Goal: Task Accomplishment & Management: Use online tool/utility

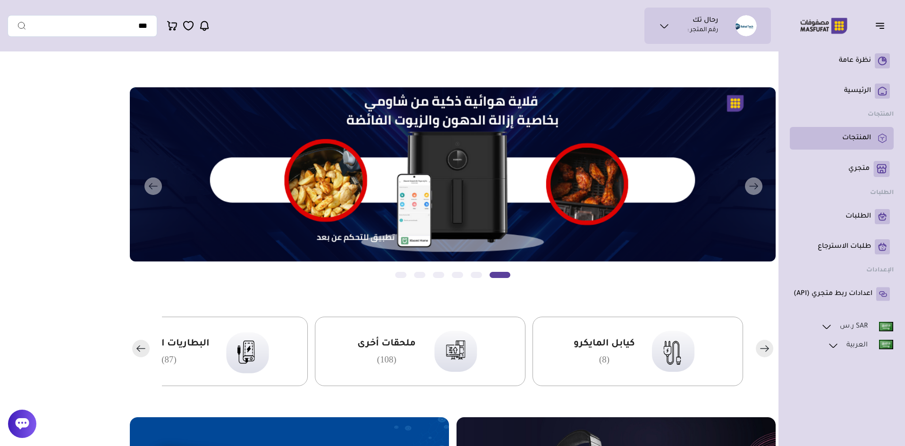
click at [865, 140] on p "المنتجات" at bounding box center [856, 138] width 29 height 9
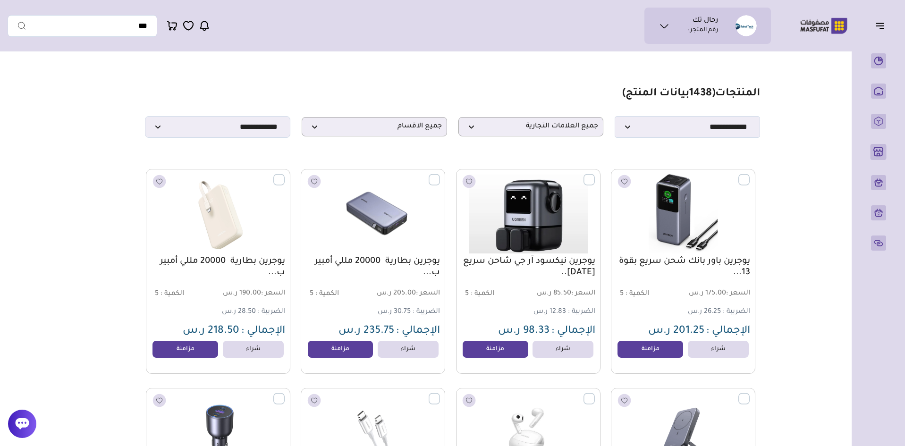
click at [23, 423] on icon at bounding box center [22, 424] width 14 height 14
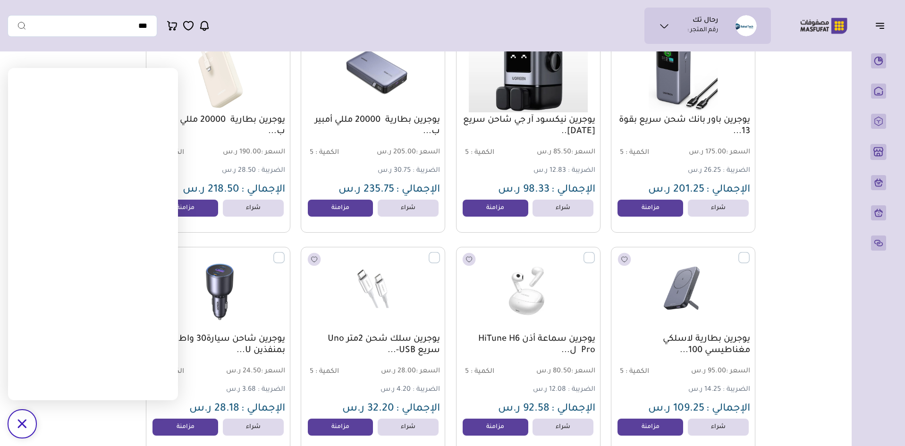
scroll to position [142, 0]
click at [12, 411] on div "/svg>" at bounding box center [22, 424] width 28 height 28
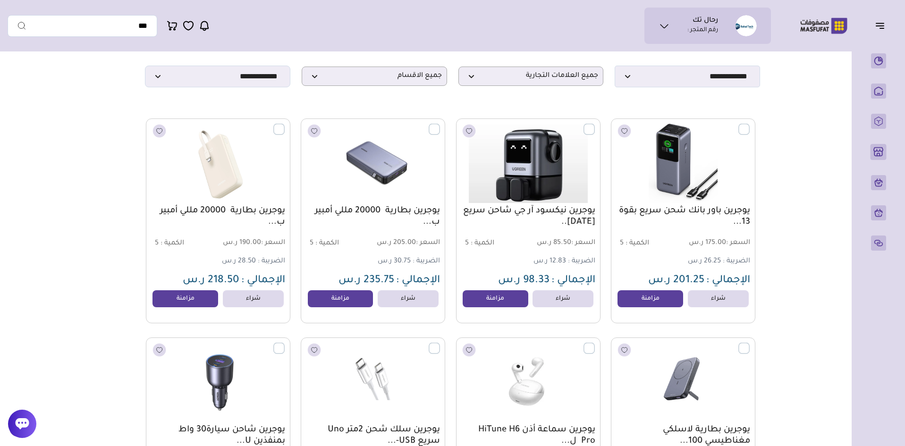
scroll to position [47, 0]
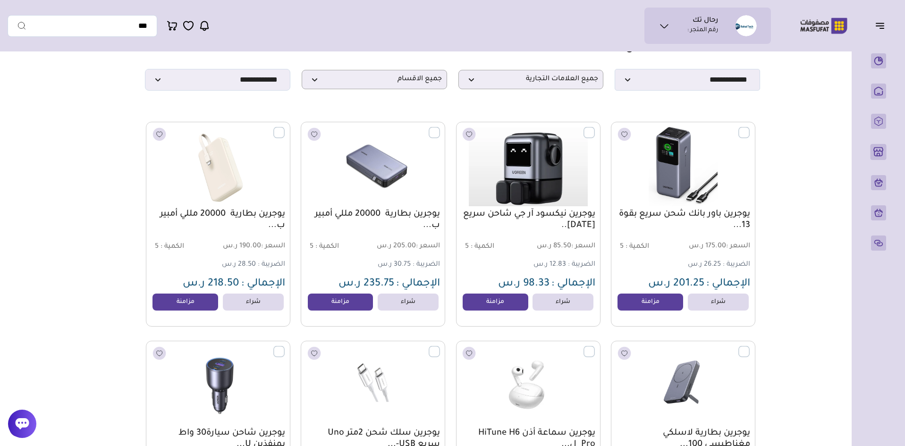
click at [233, 218] on link "يوجرين بطارية 20000 مللي أمبير ب..." at bounding box center [218, 220] width 134 height 23
click at [193, 307] on link "مزامنة" at bounding box center [186, 302] width 72 height 19
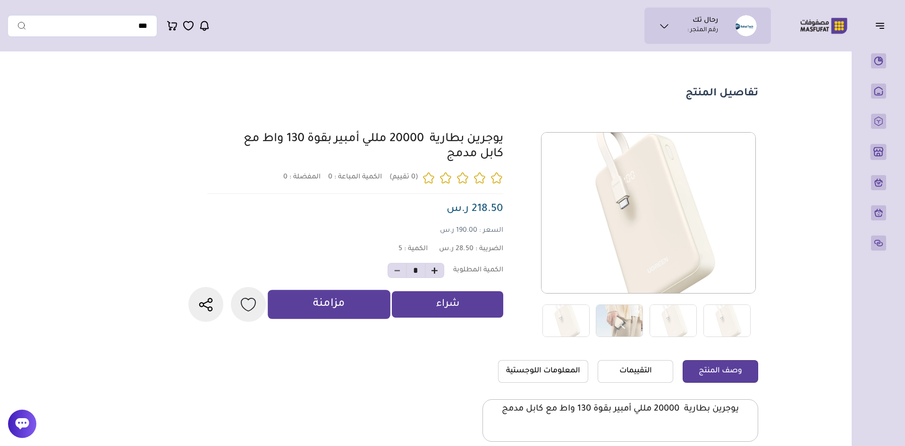
click at [342, 312] on p "مزامنة" at bounding box center [329, 304] width 32 height 15
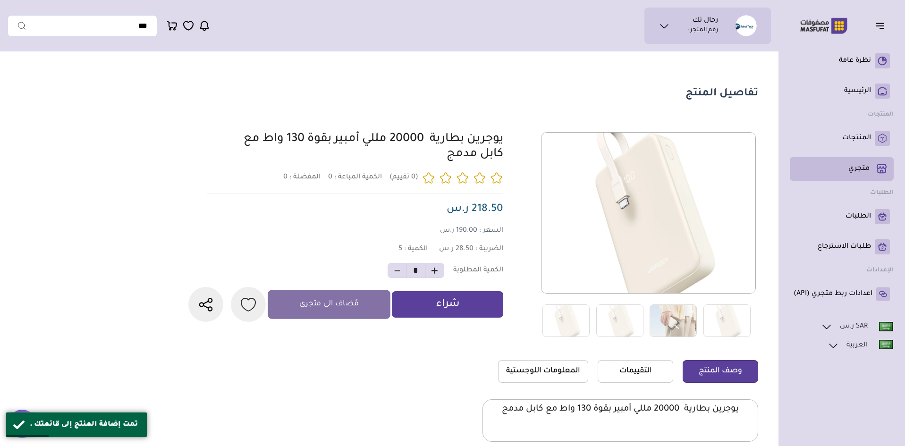
click at [855, 176] on link "متجري ( 0 )" at bounding box center [841, 169] width 96 height 16
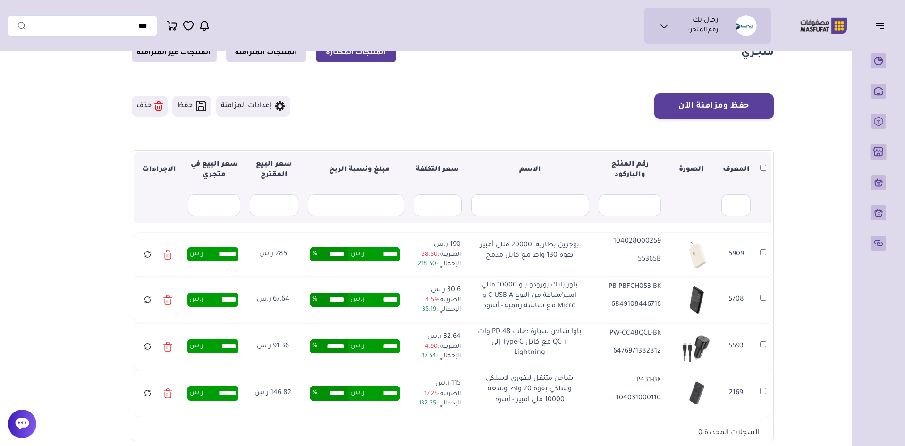
scroll to position [90, 0]
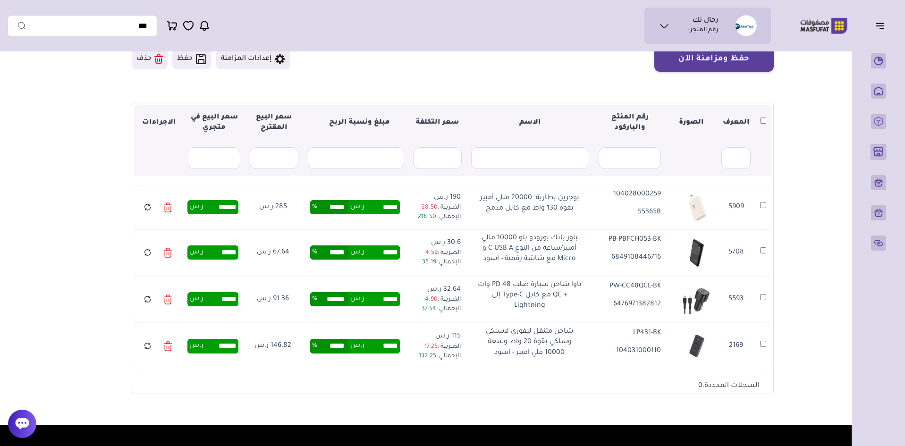
drag, startPoint x: 274, startPoint y: 206, endPoint x: 288, endPoint y: 208, distance: 14.2
click at [288, 208] on td "285 ر.س" at bounding box center [273, 208] width 58 height 44
click at [282, 223] on td "285 ر.س" at bounding box center [273, 208] width 58 height 44
drag, startPoint x: 275, startPoint y: 207, endPoint x: 290, endPoint y: 207, distance: 14.6
click at [290, 207] on td "285 ر.س" at bounding box center [273, 208] width 58 height 44
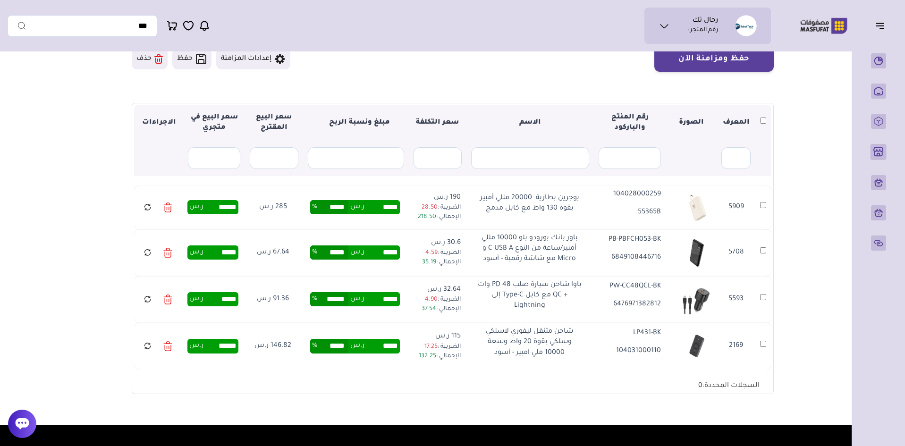
click at [288, 217] on td "285 ر.س" at bounding box center [273, 208] width 58 height 44
drag, startPoint x: 275, startPoint y: 209, endPoint x: 287, endPoint y: 209, distance: 12.3
click at [287, 209] on td "285 ر.س" at bounding box center [273, 208] width 58 height 44
click at [281, 204] on td "285 ر.س" at bounding box center [273, 208] width 58 height 44
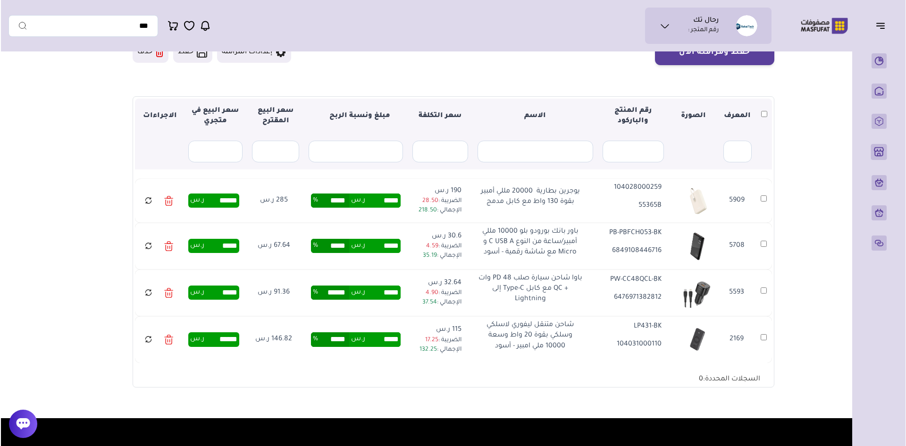
scroll to position [105, 0]
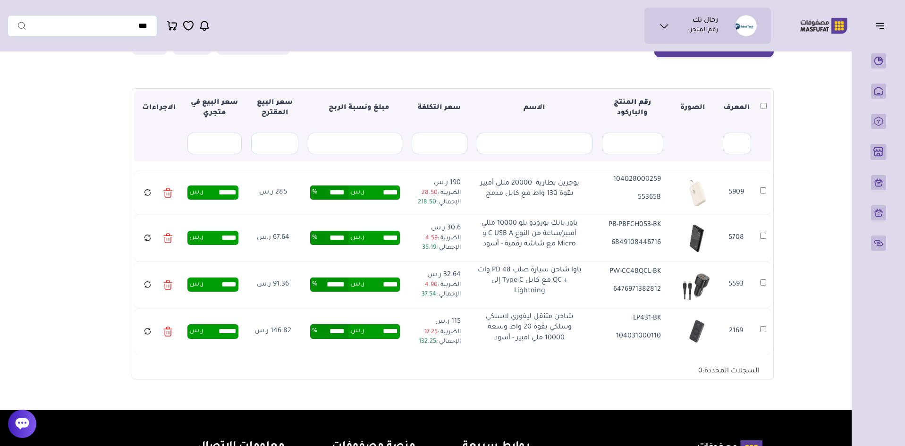
click at [148, 198] on icon at bounding box center [147, 193] width 8 height 12
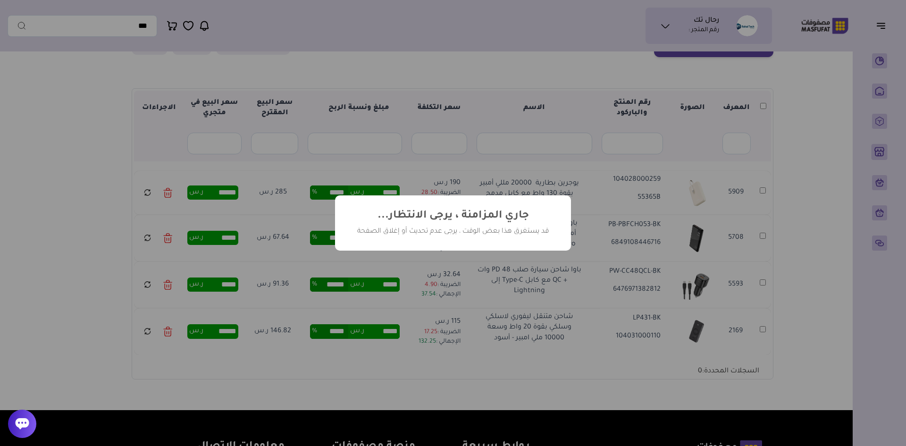
click at [810, 149] on div "? ! i جاري المزامنة ، يرجى الانتظار... × قد يستغرق هذا بعض الوقت ، يرجى عدم تحد…" at bounding box center [453, 223] width 906 height 446
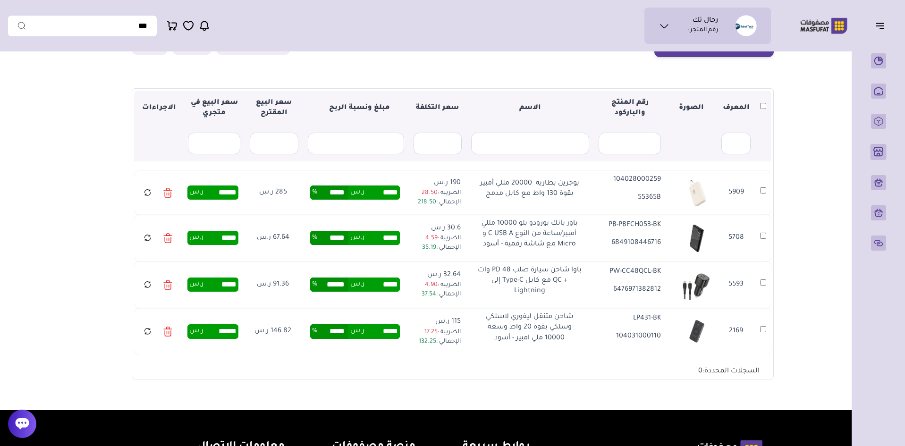
scroll to position [105, 0]
